Goal: Find specific page/section: Find specific page/section

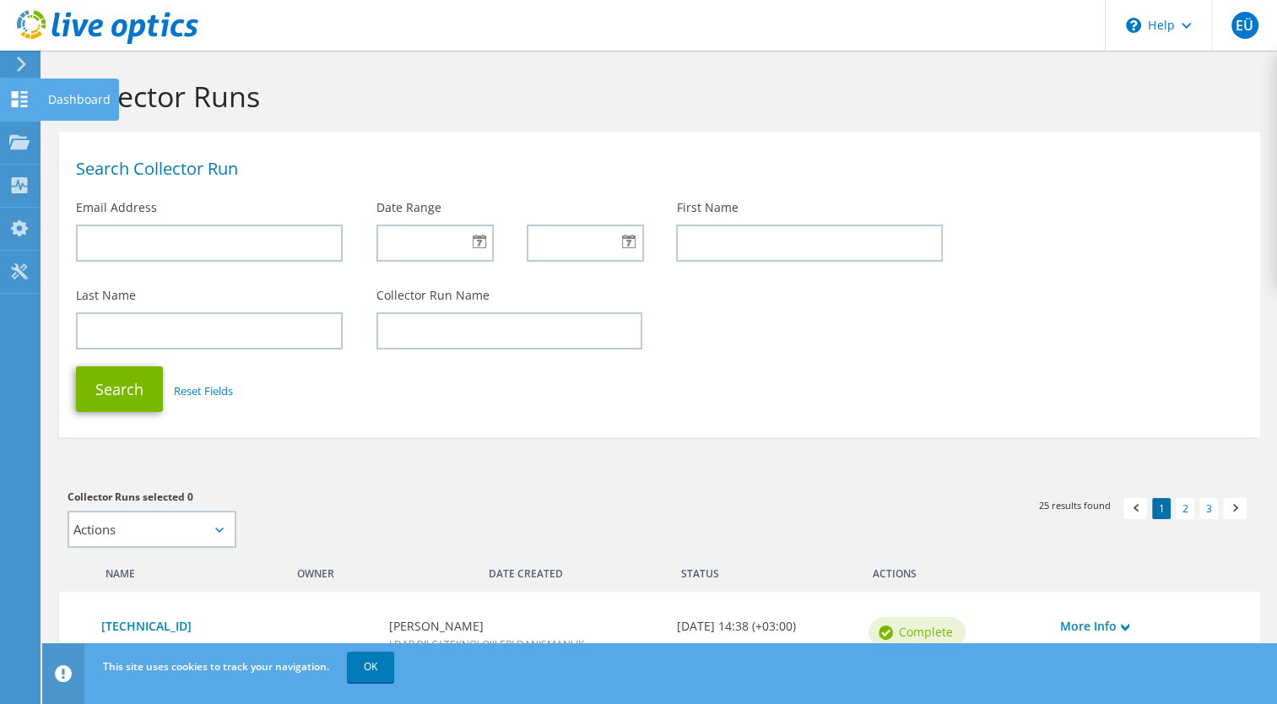
click at [16, 93] on use at bounding box center [20, 99] width 16 height 16
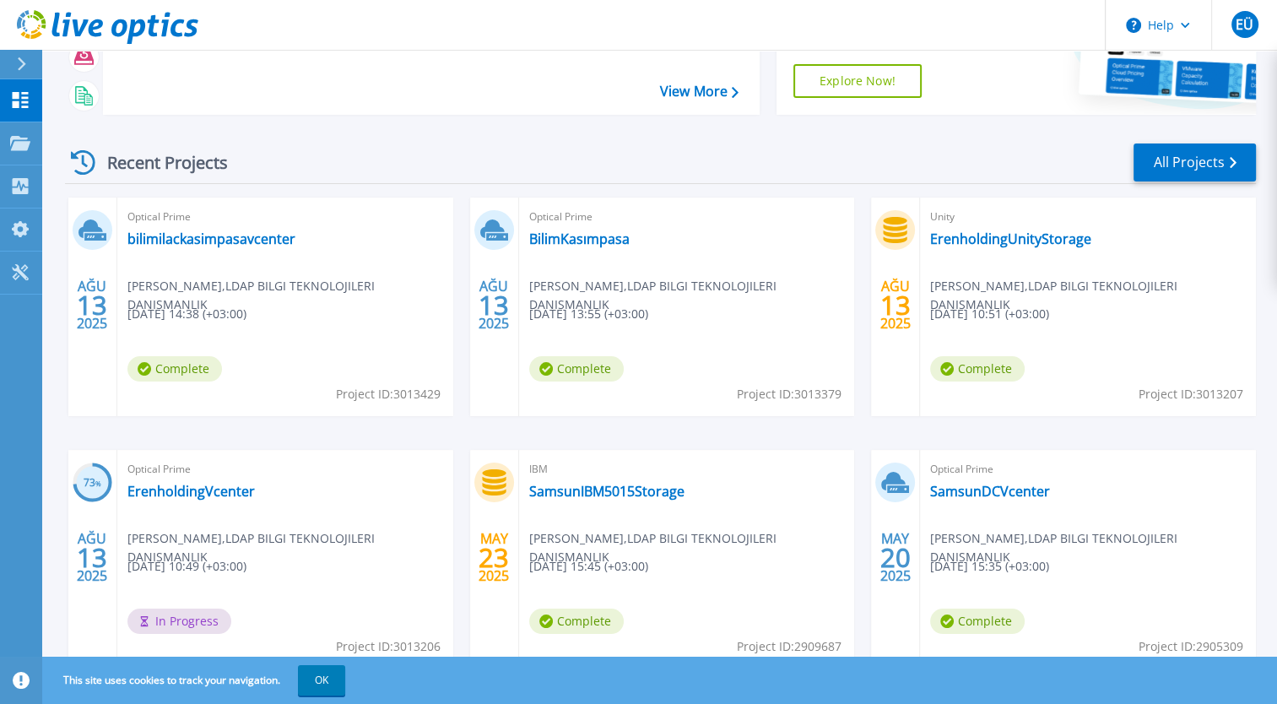
scroll to position [230, 0]
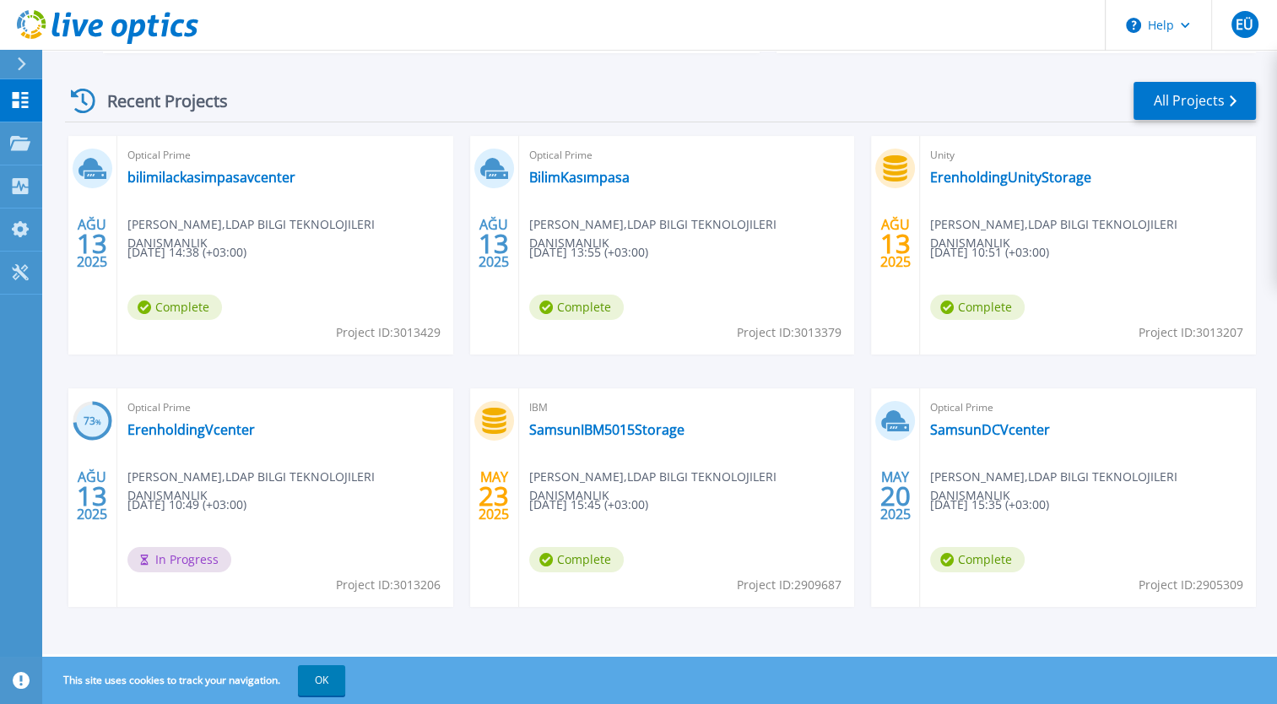
click at [304, 378] on div "AĞU 13 2025 Optical Prime bilimilackasimpasavcenter Ertuğrul Ünal , LDAP BILGI …" at bounding box center [654, 388] width 1205 height 505
click at [1199, 111] on link "All Projects" at bounding box center [1195, 101] width 122 height 38
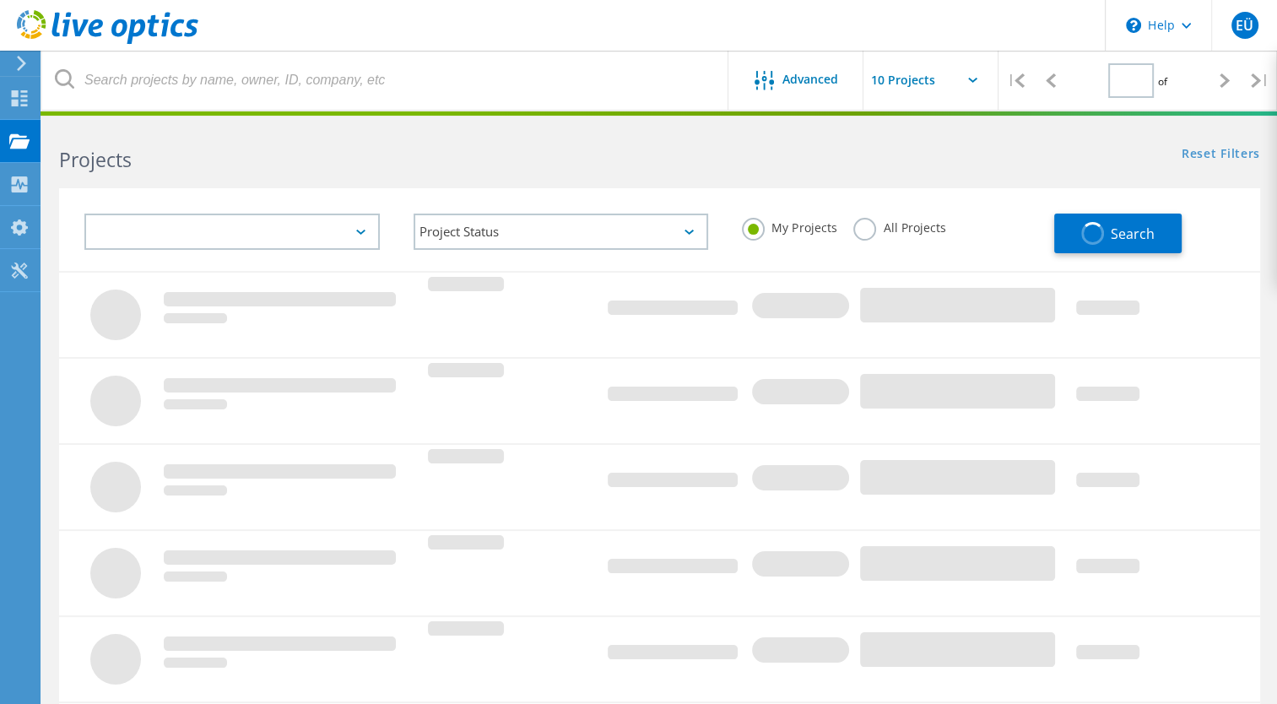
type input "1"
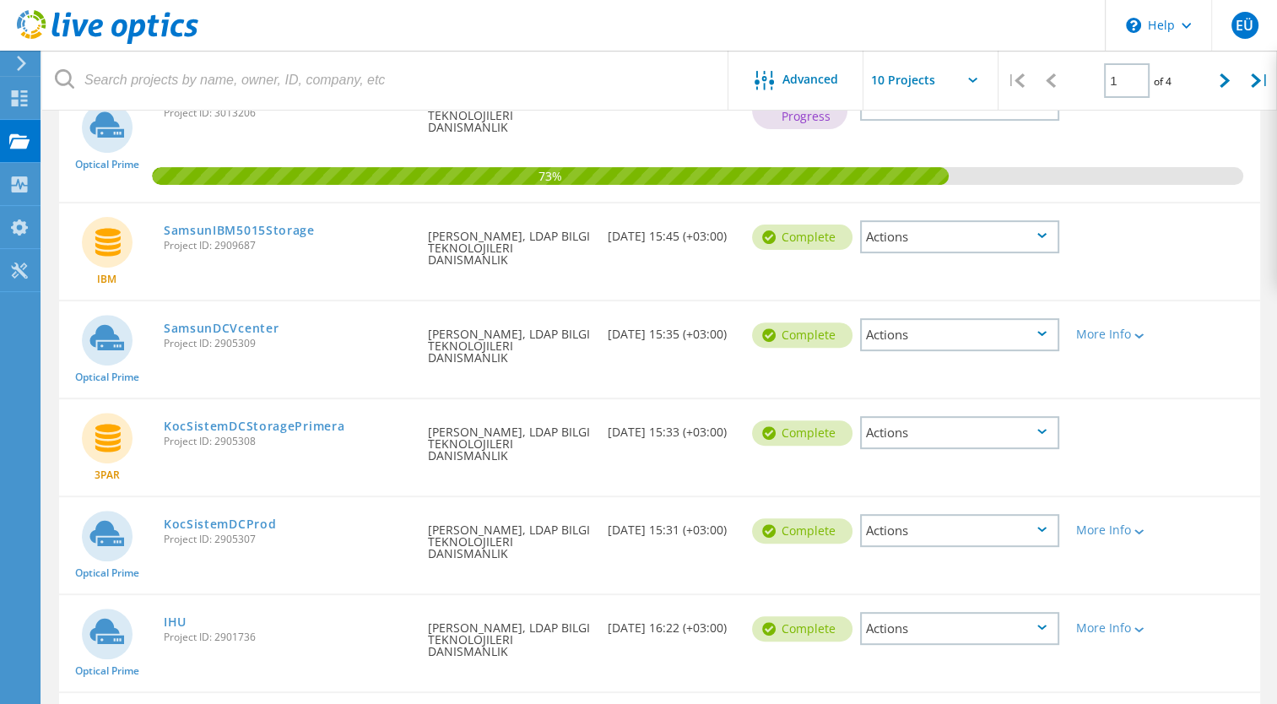
scroll to position [591, 0]
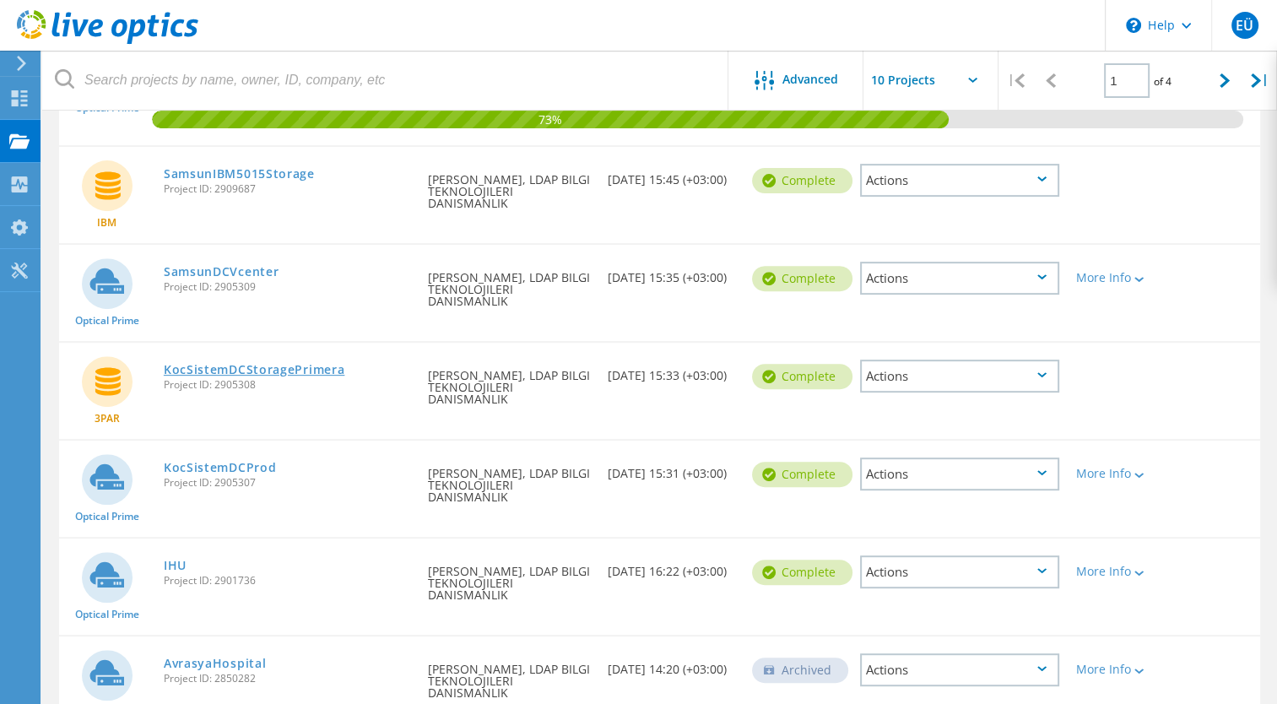
click at [317, 365] on link "KocSistemDCStoragePrimera" at bounding box center [255, 370] width 182 height 12
